Goal: Task Accomplishment & Management: Manage account settings

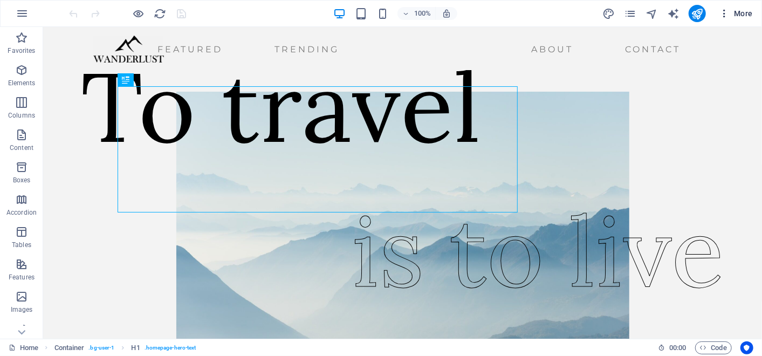
click at [723, 13] on icon "button" at bounding box center [723, 13] width 11 height 11
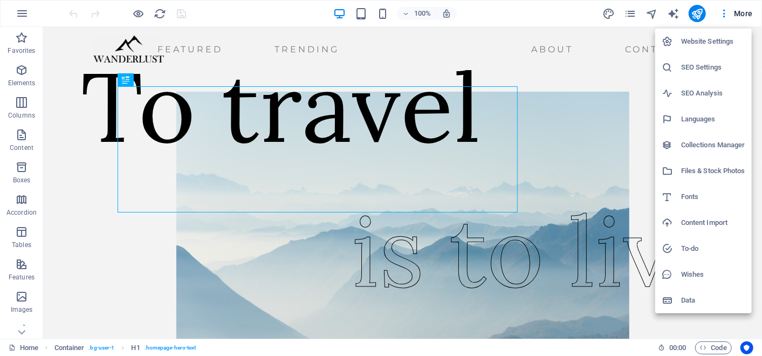
click at [696, 17] on div at bounding box center [381, 178] width 762 height 356
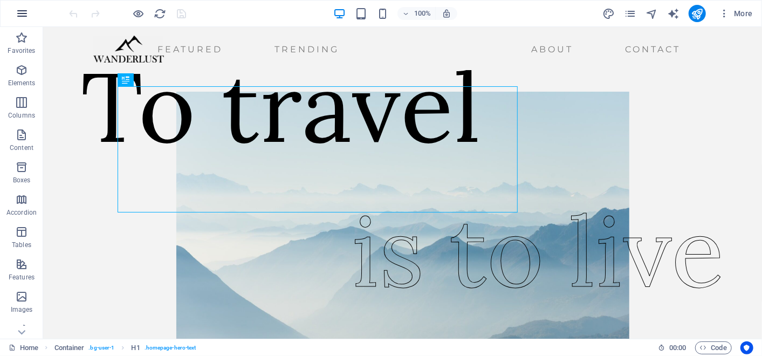
click at [23, 16] on icon "button" at bounding box center [22, 13] width 13 height 13
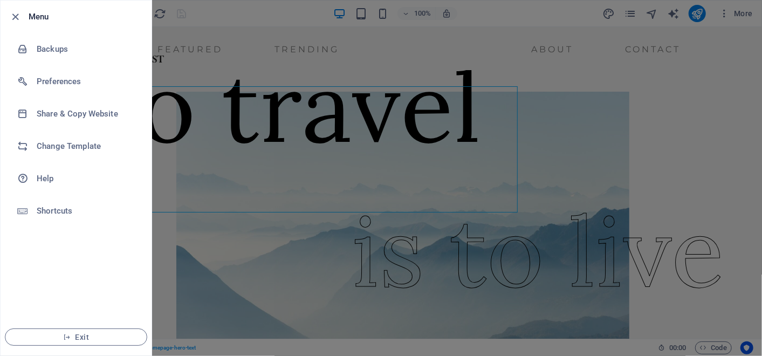
click at [711, 108] on div at bounding box center [381, 178] width 762 height 356
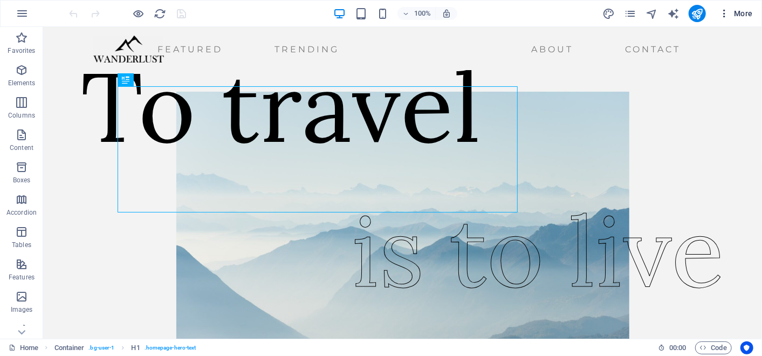
click at [729, 13] on icon "button" at bounding box center [723, 13] width 11 height 11
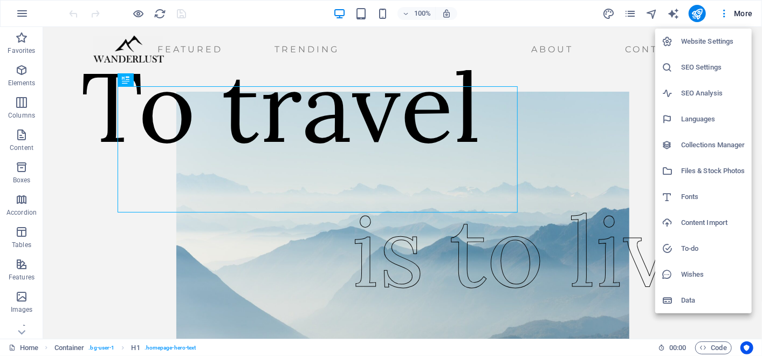
click at [702, 41] on h6 "Website Settings" at bounding box center [713, 41] width 64 height 13
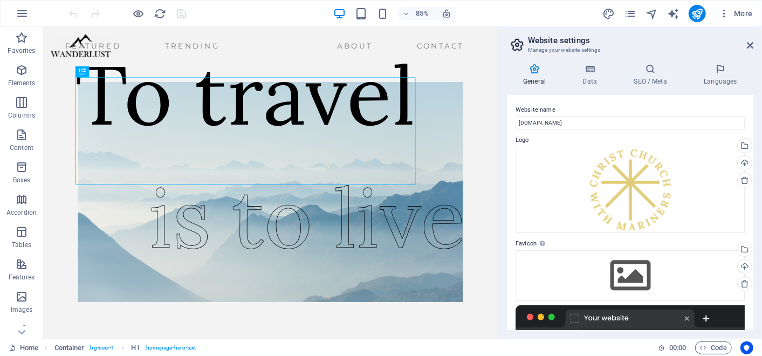
click at [531, 74] on icon at bounding box center [534, 69] width 55 height 11
click at [750, 18] on span "More" at bounding box center [735, 13] width 34 height 11
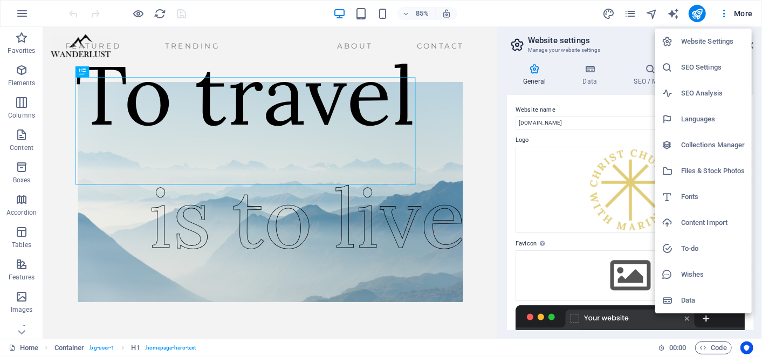
click at [478, 113] on div at bounding box center [381, 178] width 762 height 356
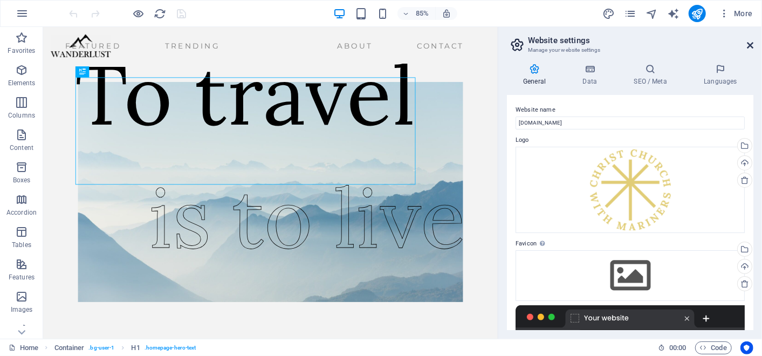
click at [751, 41] on icon at bounding box center [749, 45] width 6 height 9
